Goal: Task Accomplishment & Management: Manage account settings

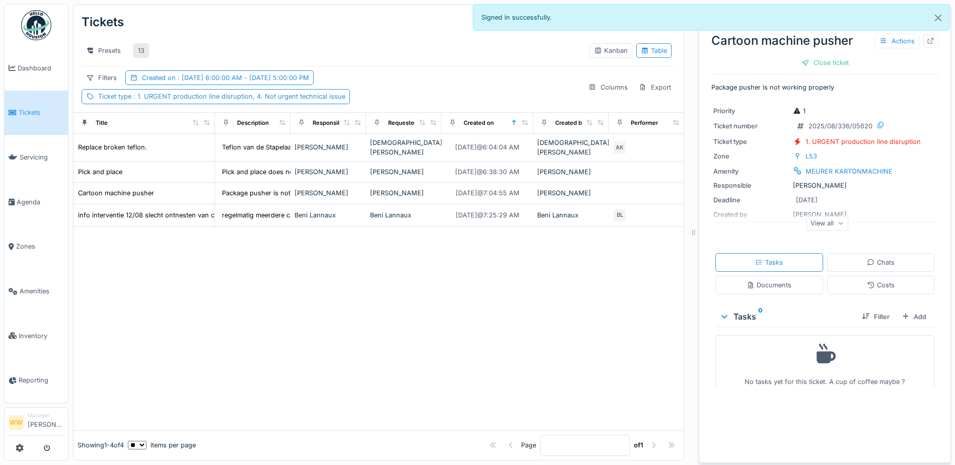
scroll to position [8, 0]
click at [144, 46] on div "13" at bounding box center [141, 51] width 7 height 10
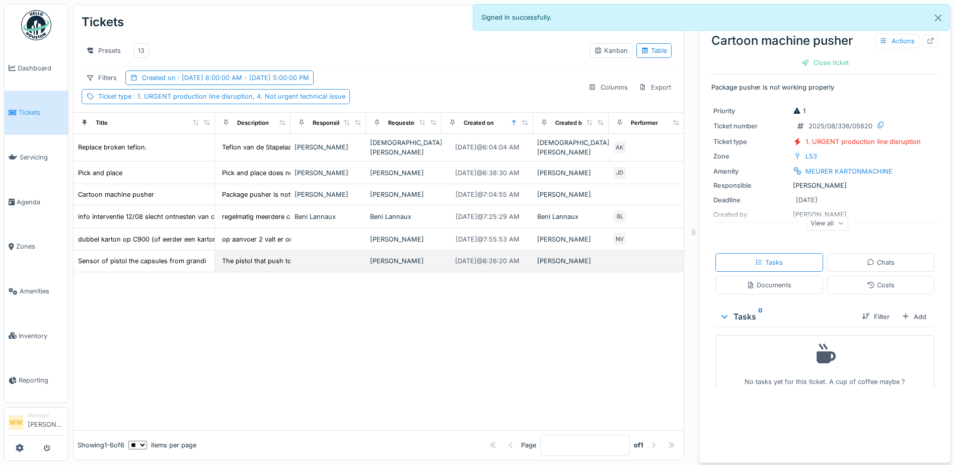
drag, startPoint x: 294, startPoint y: 259, endPoint x: 337, endPoint y: 253, distance: 44.2
click at [294, 259] on td at bounding box center [329, 261] width 76 height 21
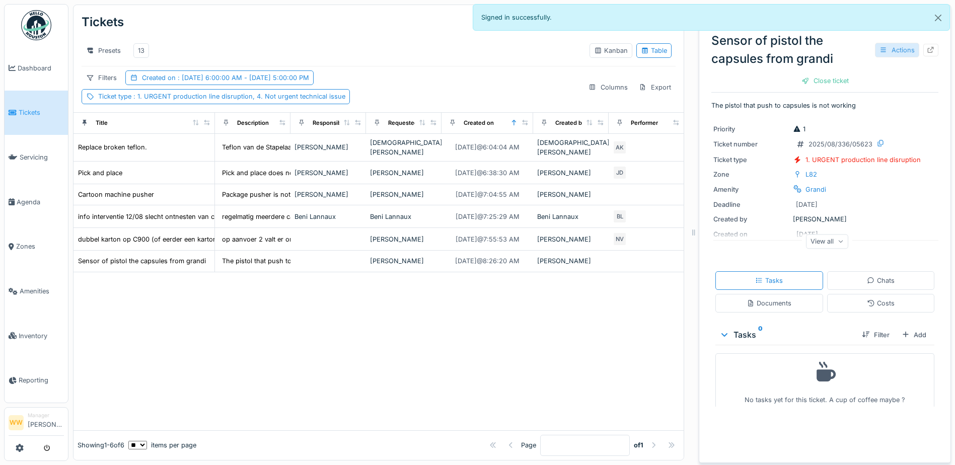
click at [877, 48] on div "Actions" at bounding box center [897, 50] width 44 height 15
click at [888, 80] on div "Material request" at bounding box center [902, 87] width 78 height 15
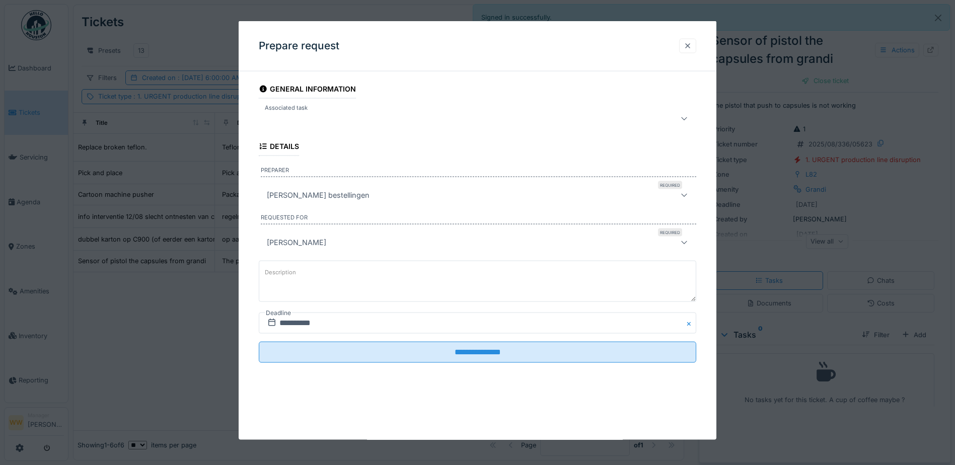
click at [690, 42] on div at bounding box center [688, 46] width 8 height 10
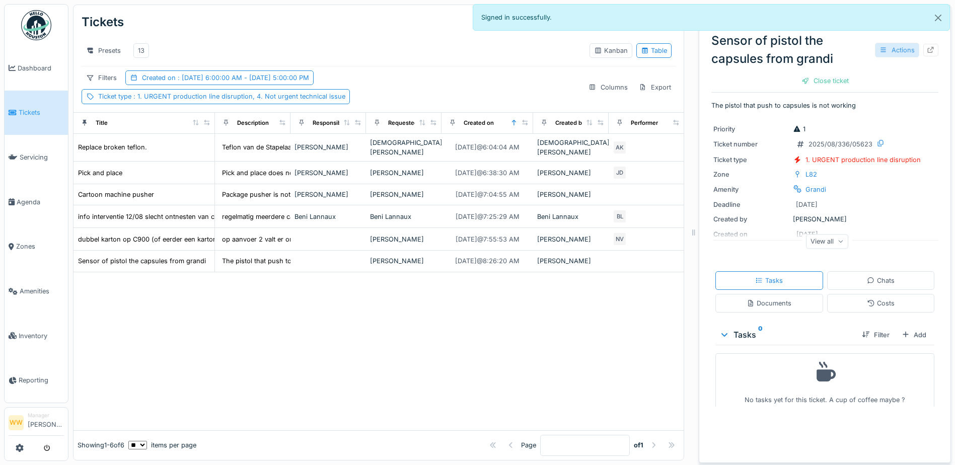
click at [881, 44] on div "Actions" at bounding box center [897, 50] width 44 height 15
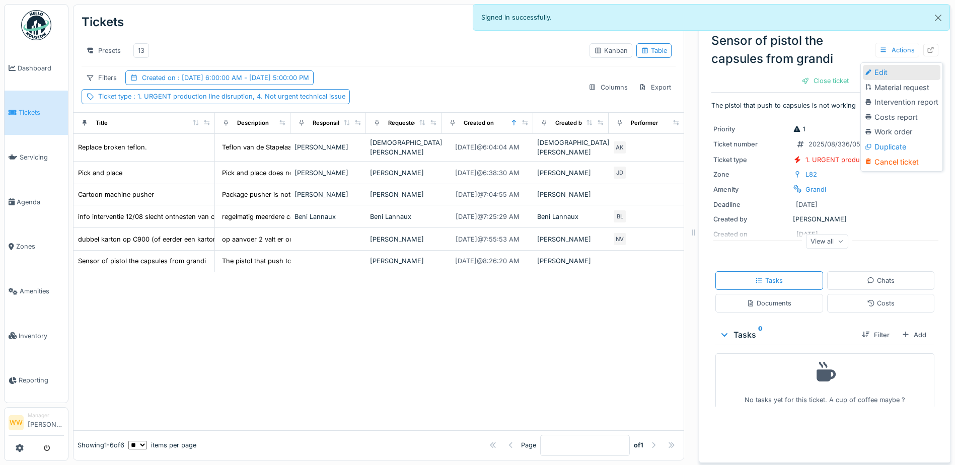
click at [887, 70] on div "Edit" at bounding box center [902, 72] width 78 height 15
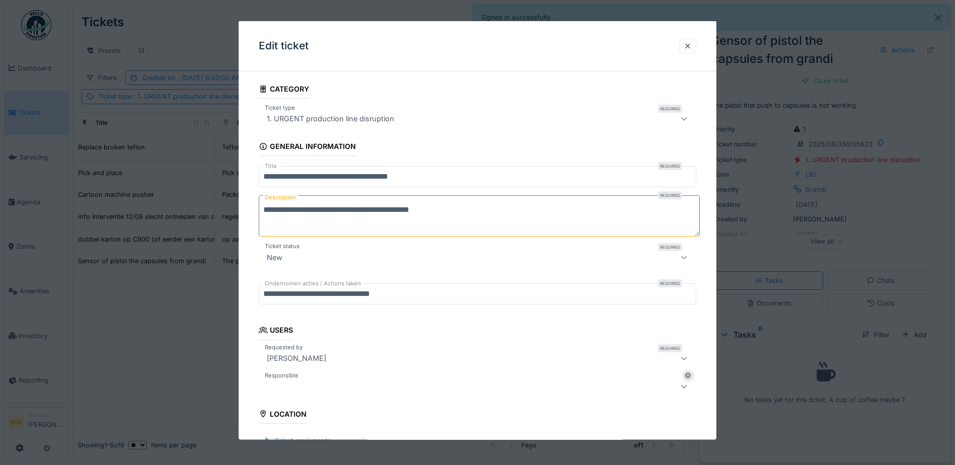
click at [303, 387] on div at bounding box center [452, 386] width 378 height 12
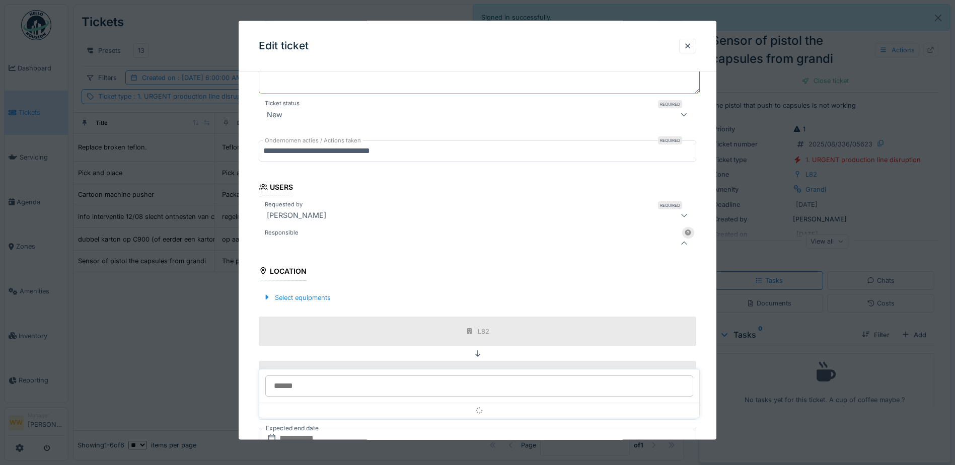
scroll to position [156, 0]
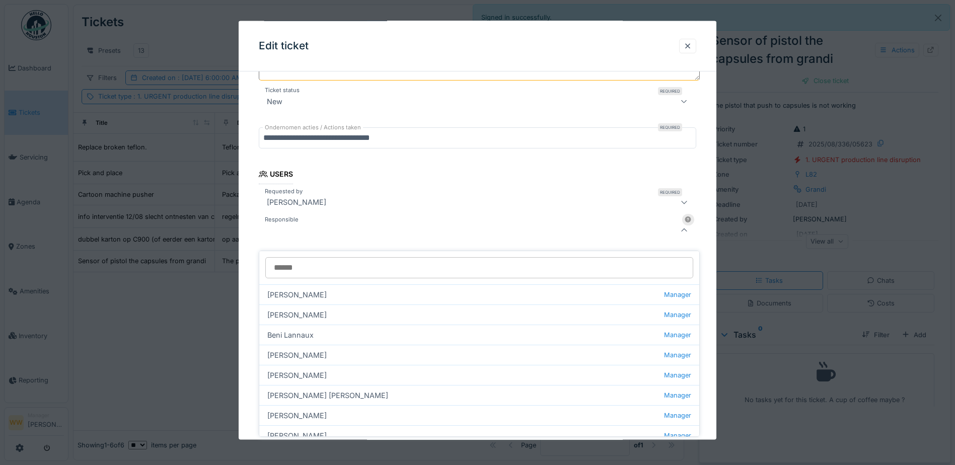
click at [319, 257] on input "Responsible" at bounding box center [479, 267] width 428 height 21
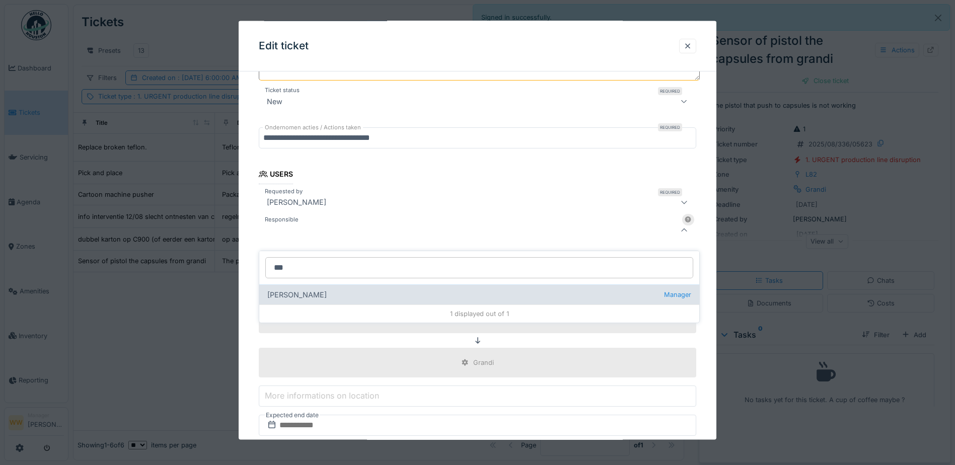
type input "***"
click at [312, 290] on div "[PERSON_NAME] wit Manager" at bounding box center [479, 294] width 440 height 20
type input "****"
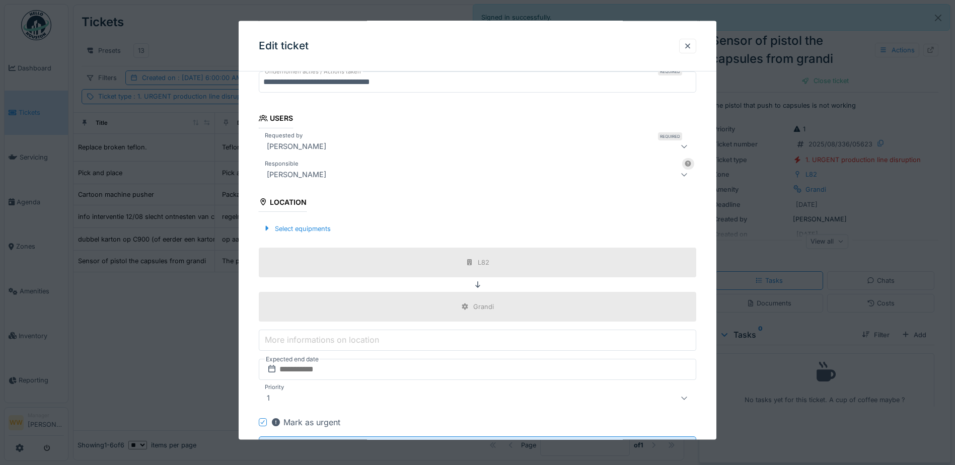
scroll to position [258, 0]
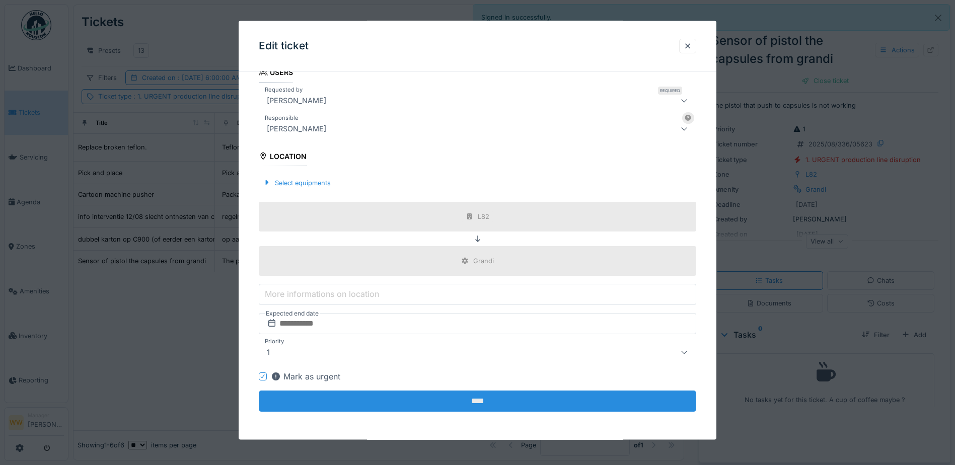
click at [449, 401] on input "****" at bounding box center [478, 401] width 438 height 21
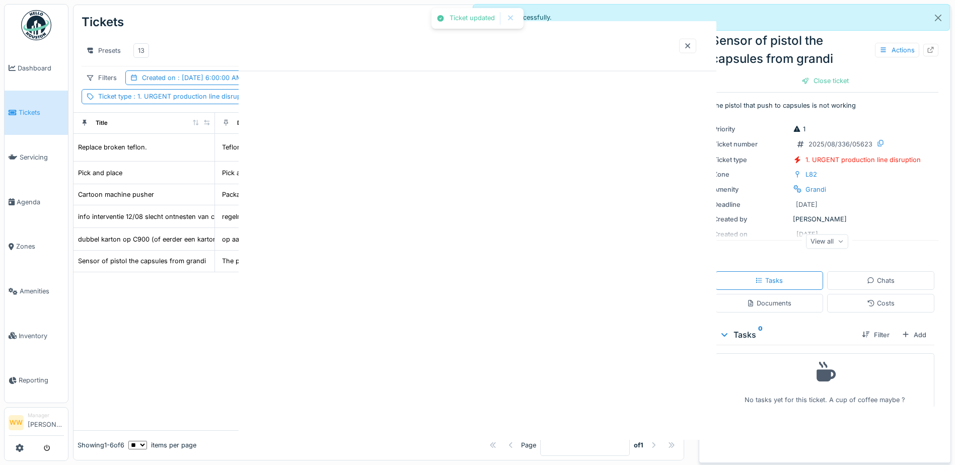
scroll to position [0, 0]
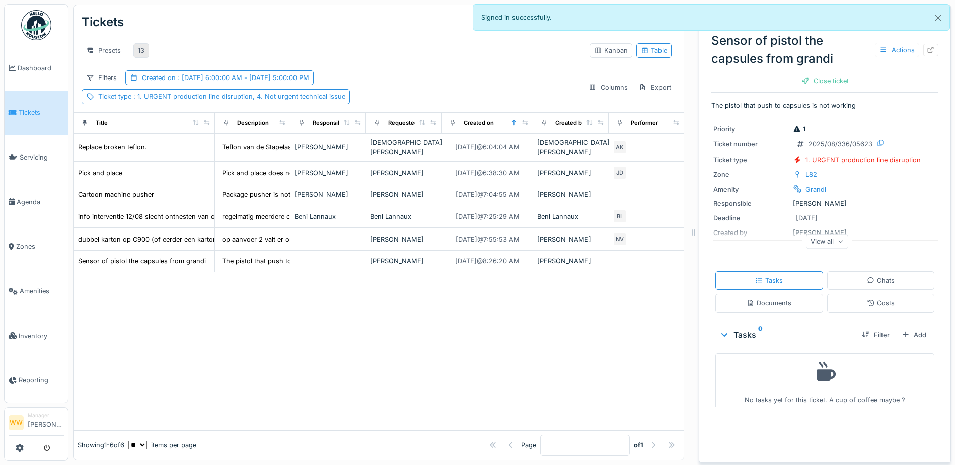
click at [141, 46] on div "13" at bounding box center [141, 51] width 7 height 10
click at [137, 43] on div "13" at bounding box center [141, 50] width 16 height 15
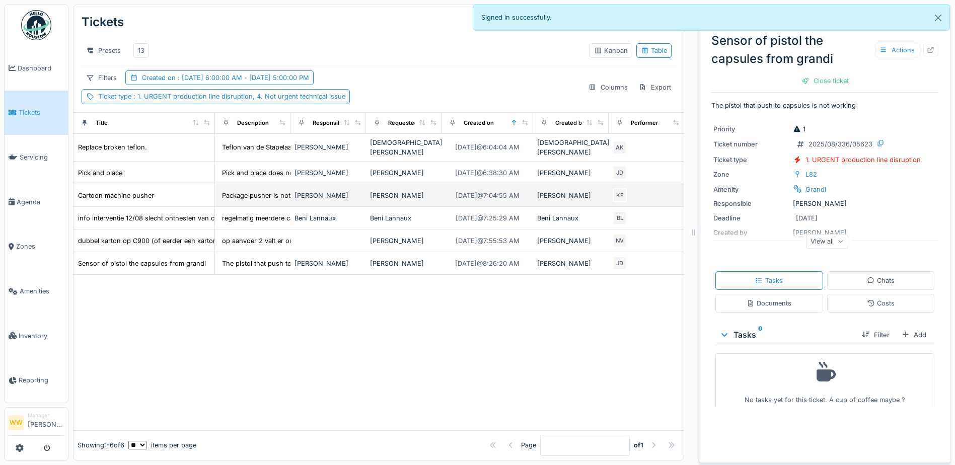
click at [377, 195] on div "[PERSON_NAME]" at bounding box center [403, 196] width 67 height 10
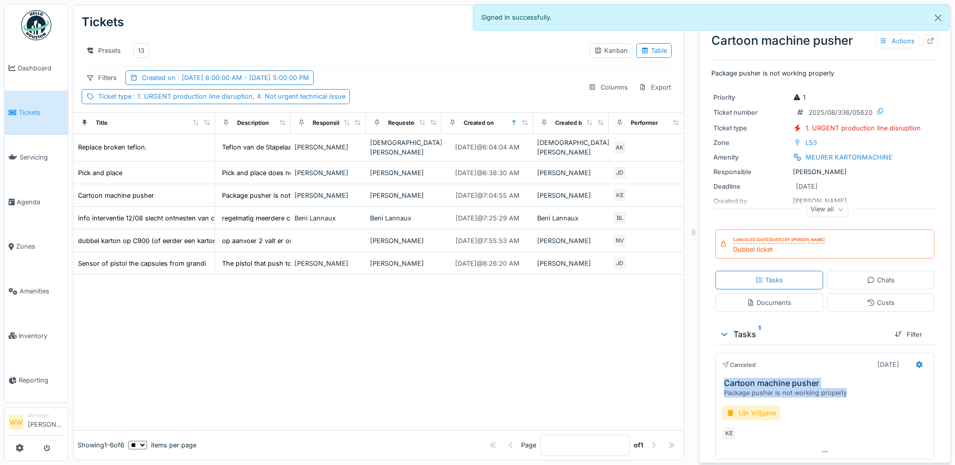
drag, startPoint x: 716, startPoint y: 381, endPoint x: 836, endPoint y: 398, distance: 121.5
click at [836, 398] on div "Cartoon machine pusher Package pusher is not working properly" at bounding box center [825, 388] width 218 height 19
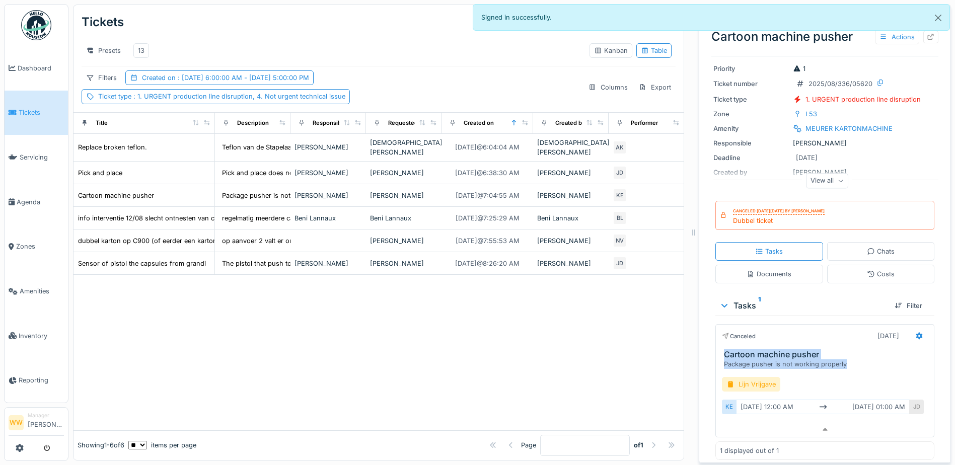
copy div "Cartoon machine pusher Package pusher is not working properly"
click at [145, 43] on div "13" at bounding box center [141, 50] width 16 height 15
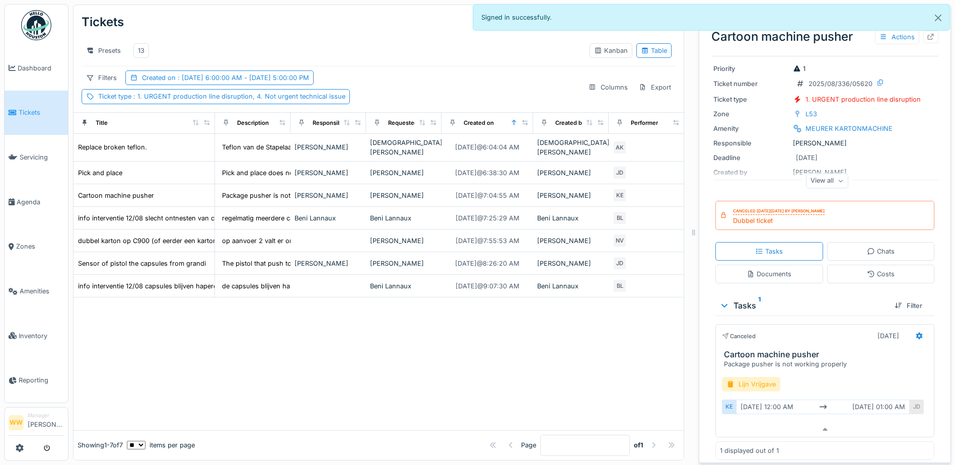
drag, startPoint x: 339, startPoint y: 339, endPoint x: 343, endPoint y: 334, distance: 7.2
click at [343, 334] on div at bounding box center [379, 364] width 610 height 132
click at [411, 259] on div "[PERSON_NAME]" at bounding box center [403, 264] width 67 height 10
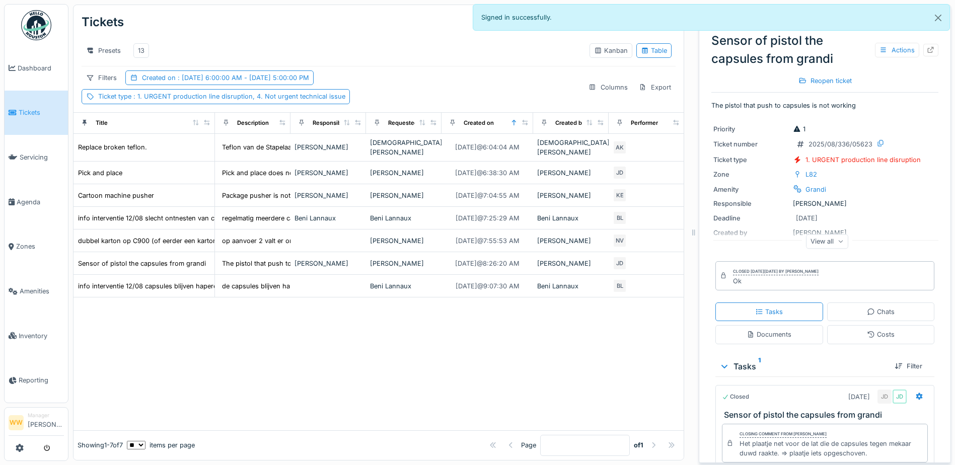
click at [282, 44] on div "Presets 13" at bounding box center [332, 50] width 500 height 23
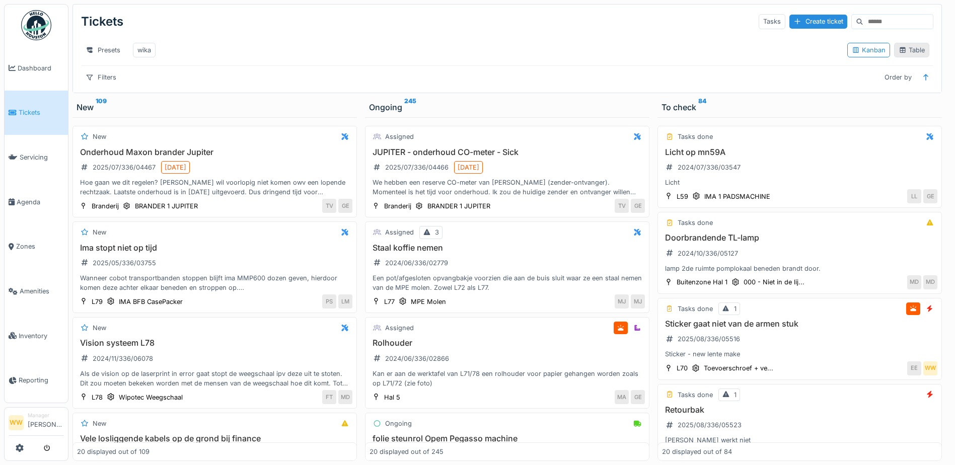
click at [908, 55] on div "Table" at bounding box center [912, 50] width 26 height 10
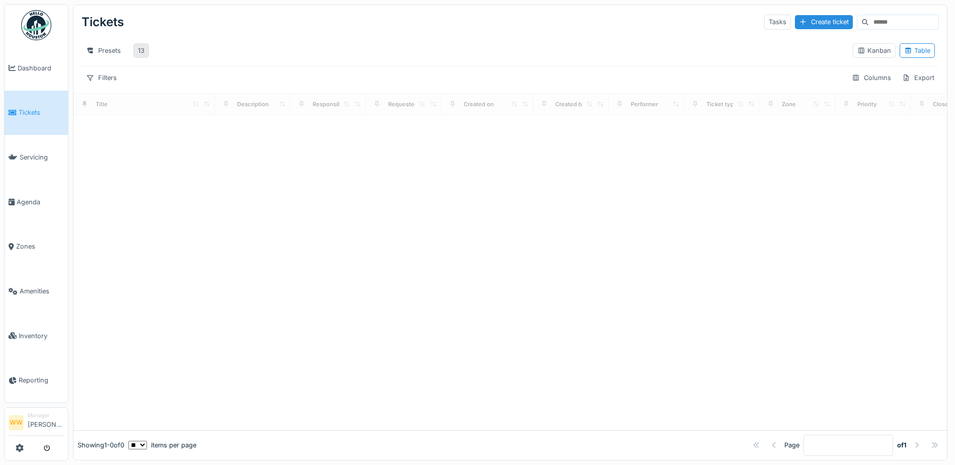
click at [148, 51] on div "13" at bounding box center [141, 50] width 16 height 15
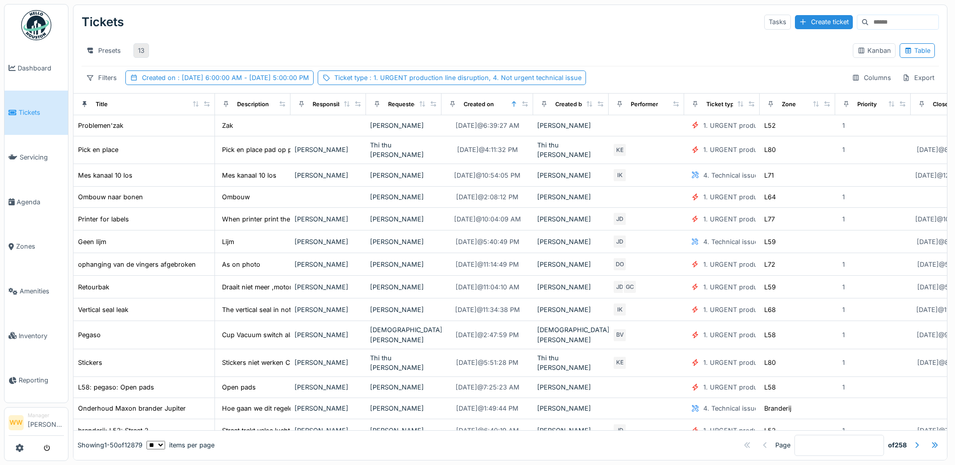
click at [144, 50] on div "13" at bounding box center [141, 51] width 7 height 10
